Goal: Navigation & Orientation: Find specific page/section

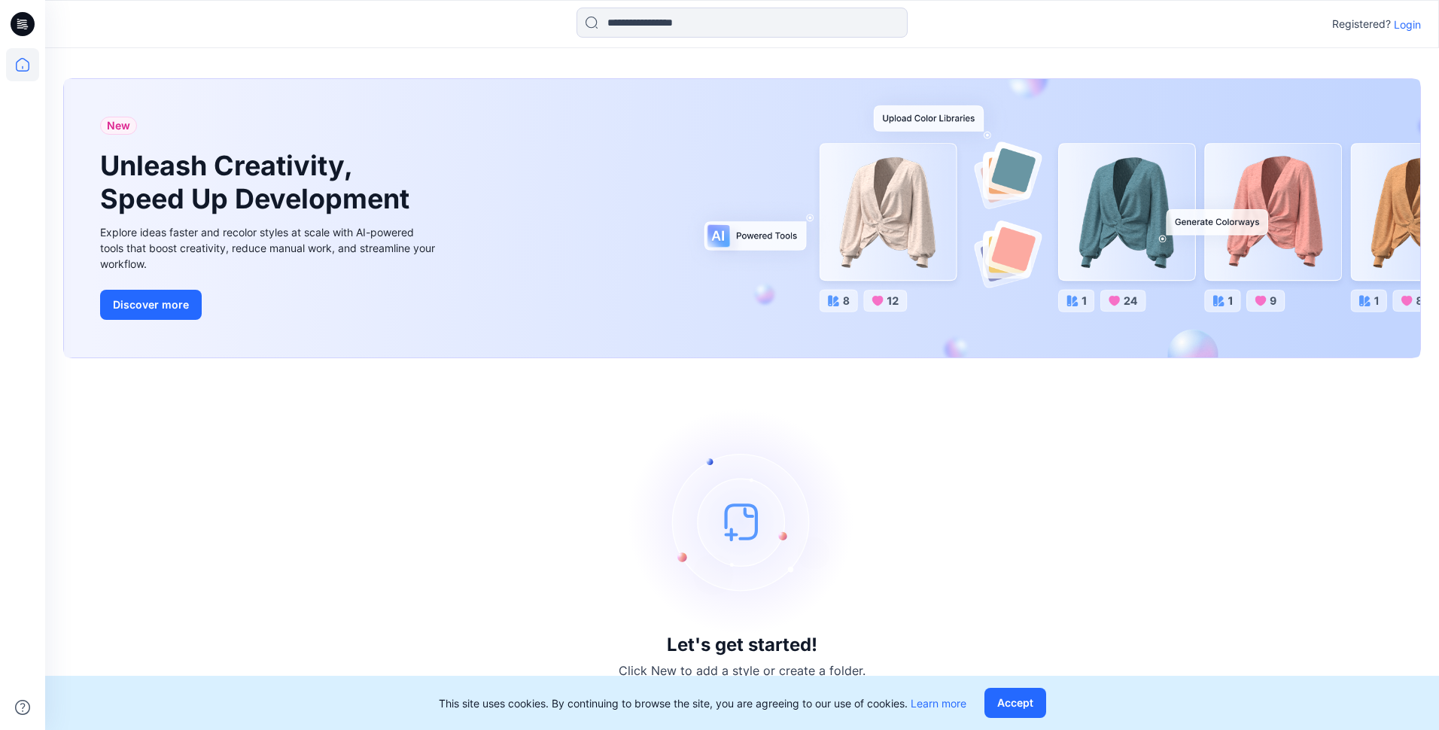
click at [1397, 24] on p "Login" at bounding box center [1407, 25] width 27 height 16
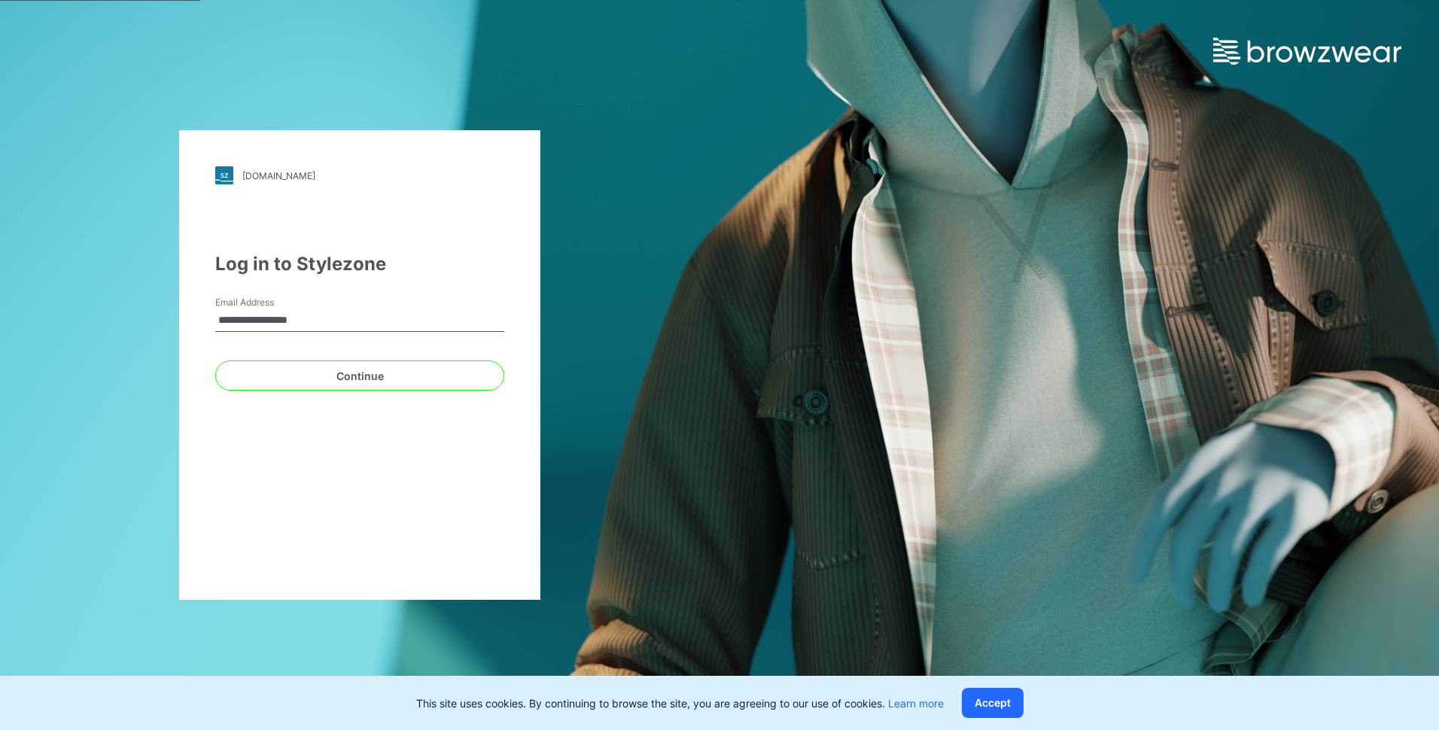
type input "**********"
click at [215, 360] on button "Continue" at bounding box center [359, 375] width 289 height 30
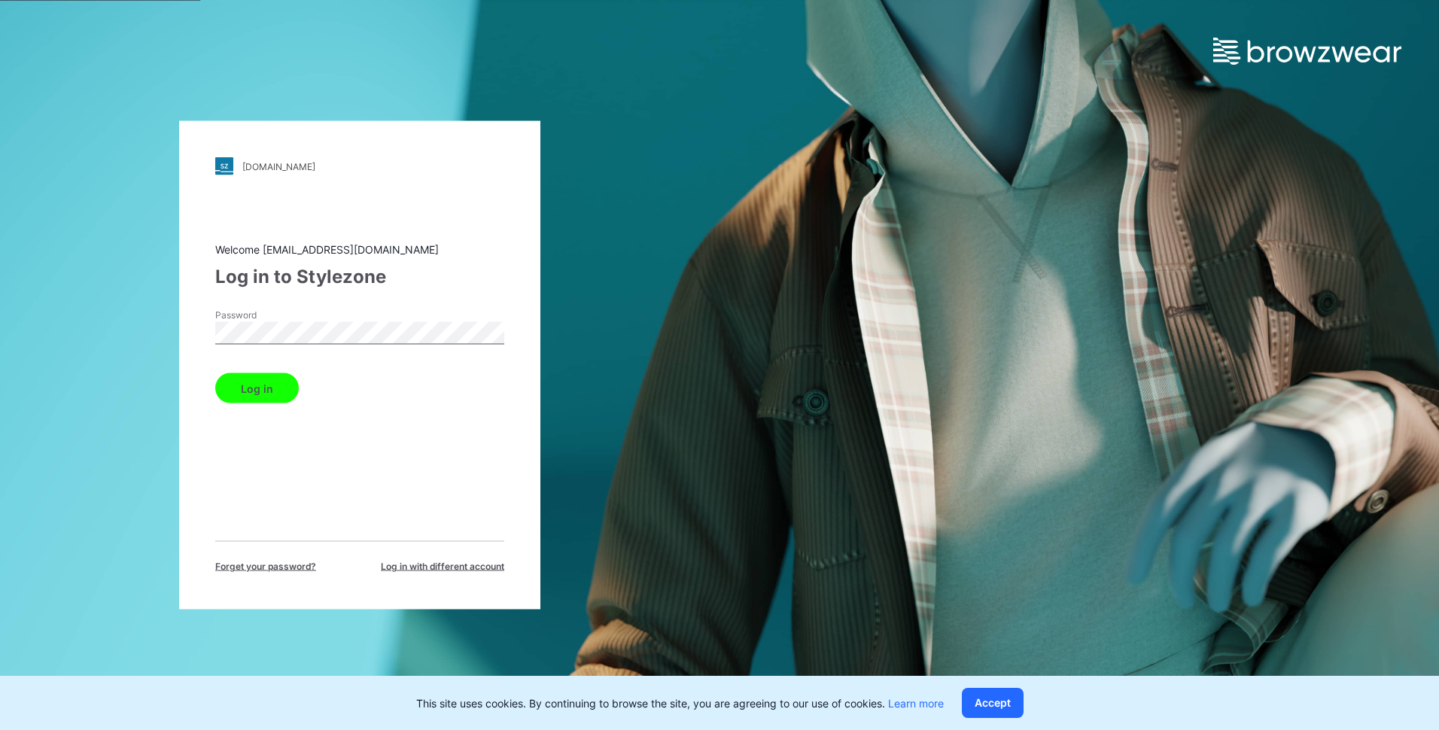
click at [257, 394] on button "Log in" at bounding box center [257, 388] width 84 height 30
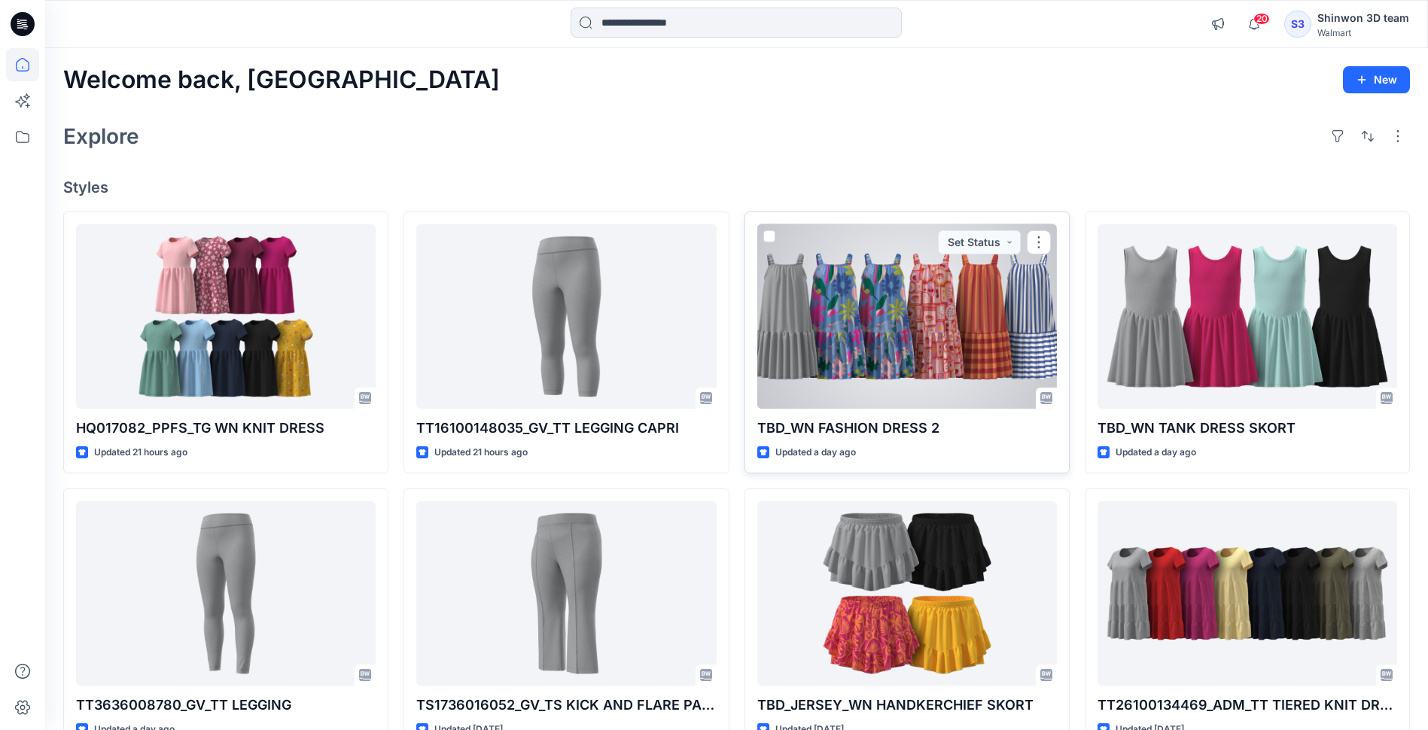
click at [867, 293] on div at bounding box center [907, 316] width 300 height 184
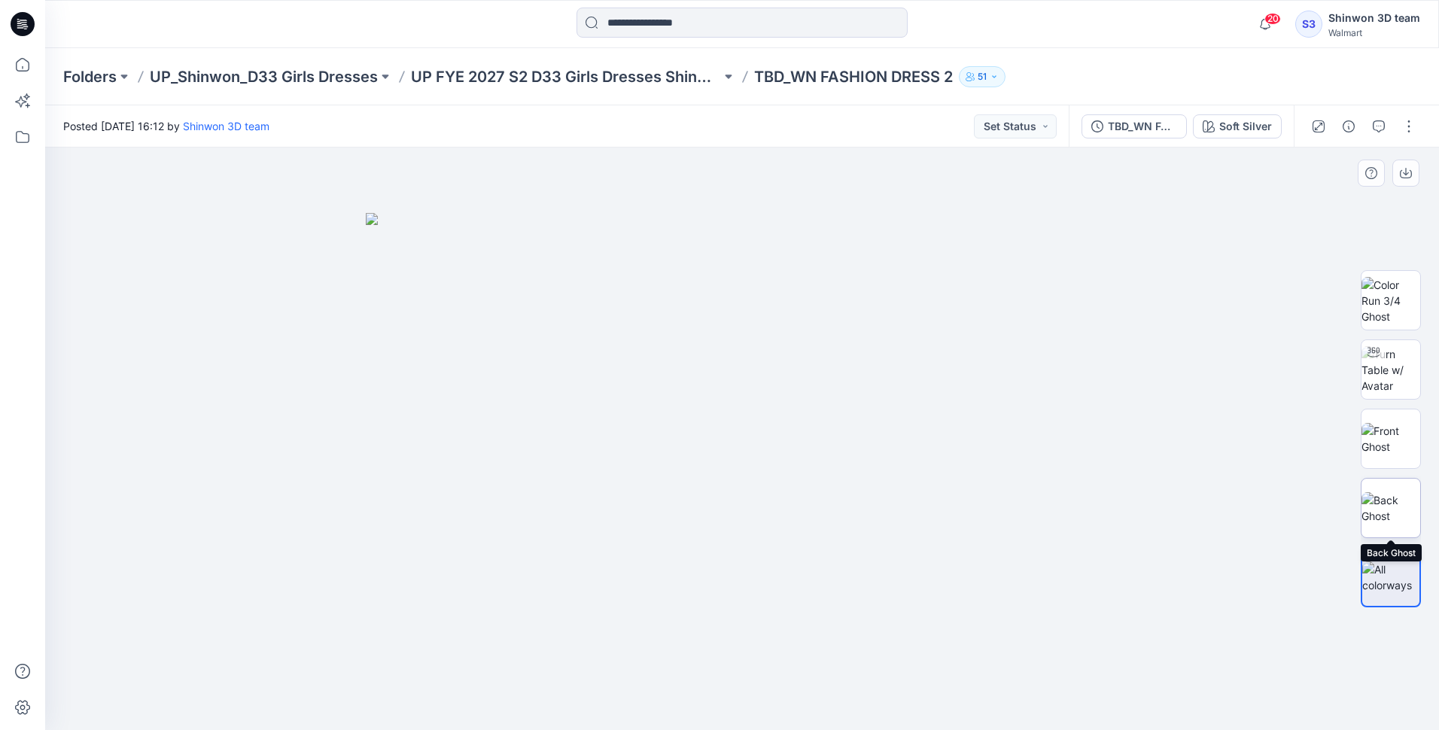
click at [1391, 500] on img at bounding box center [1390, 508] width 59 height 32
click at [1407, 446] on img at bounding box center [1390, 439] width 59 height 32
click at [1386, 381] on img at bounding box center [1390, 369] width 59 height 47
drag, startPoint x: 804, startPoint y: 620, endPoint x: 819, endPoint y: 575, distance: 47.6
click at [819, 574] on img at bounding box center [741, 352] width 786 height 755
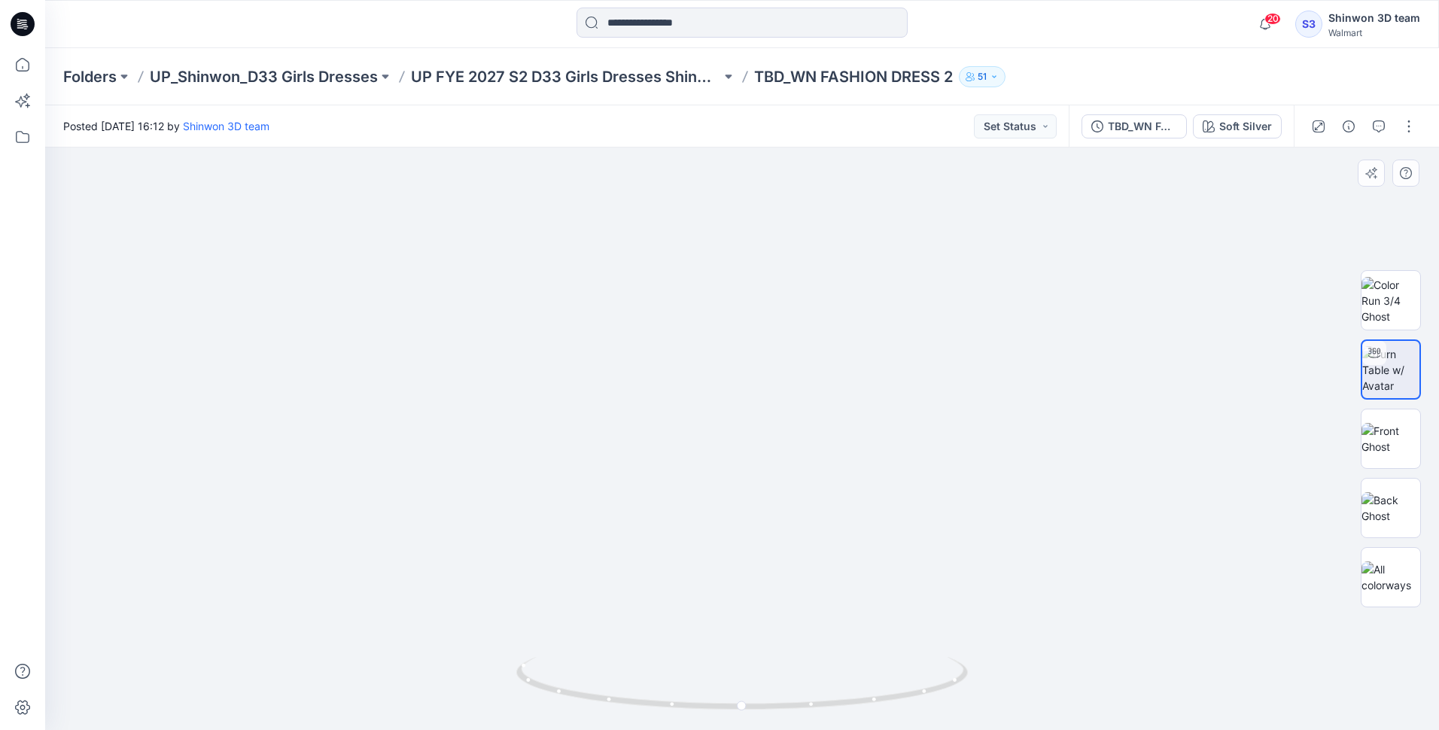
drag, startPoint x: 827, startPoint y: 572, endPoint x: 832, endPoint y: 624, distance: 52.1
drag, startPoint x: 743, startPoint y: 704, endPoint x: 707, endPoint y: 693, distance: 37.6
click at [707, 693] on icon at bounding box center [743, 685] width 455 height 56
